Goal: Task Accomplishment & Management: Manage account settings

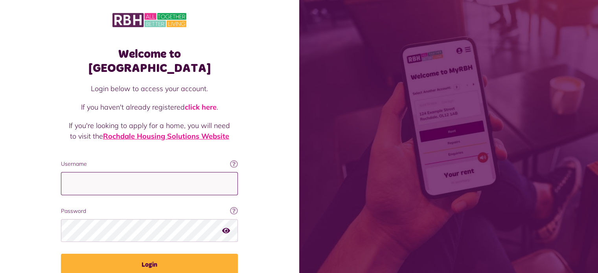
type input "**********"
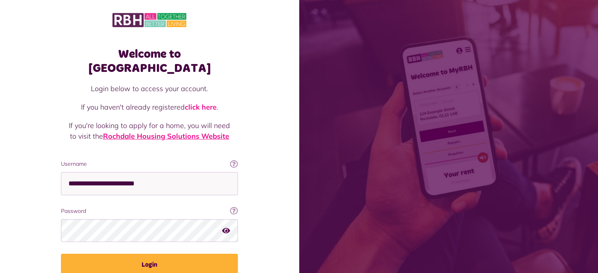
click at [169, 132] on link "Rochdale Housing Solutions Website" at bounding box center [166, 136] width 126 height 9
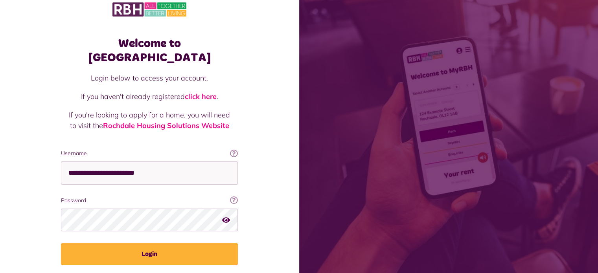
scroll to position [28, 0]
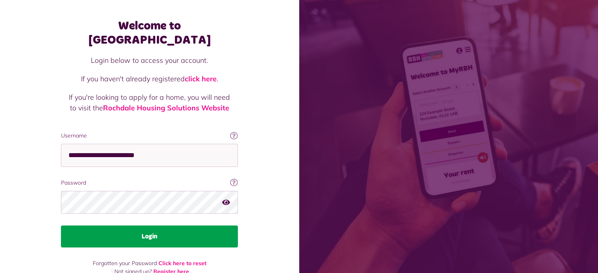
click at [143, 226] on button "Login" at bounding box center [149, 237] width 177 height 22
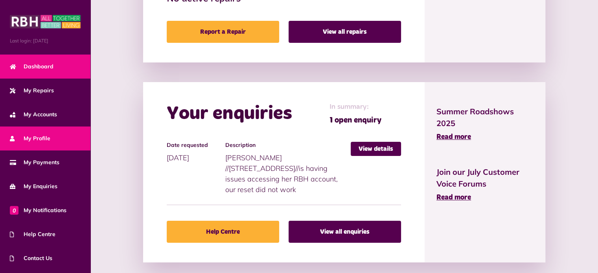
scroll to position [44, 0]
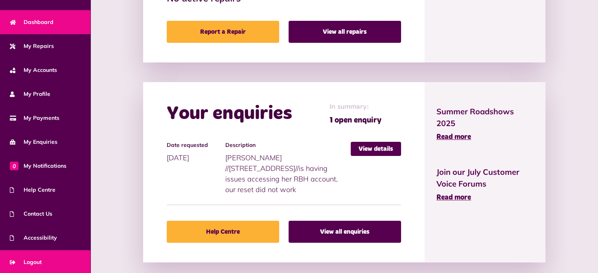
click at [39, 258] on span "Logout" at bounding box center [26, 262] width 32 height 8
